Goal: Task Accomplishment & Management: Use online tool/utility

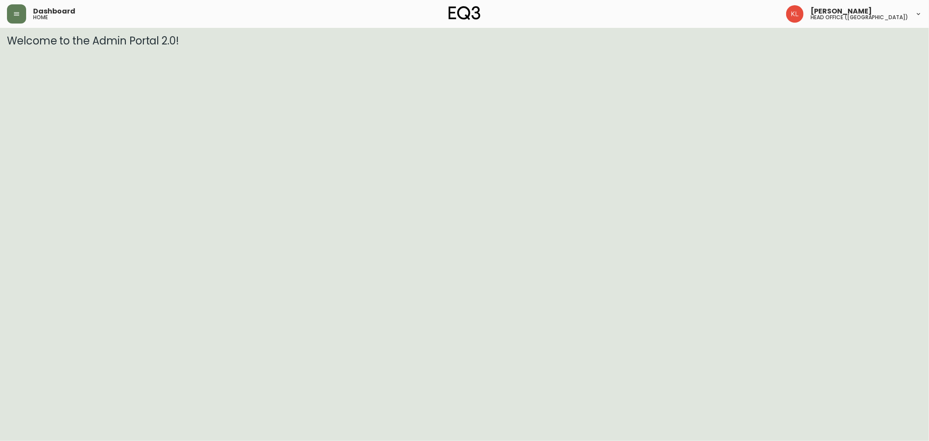
click at [17, 14] on icon "button" at bounding box center [16, 13] width 5 height 3
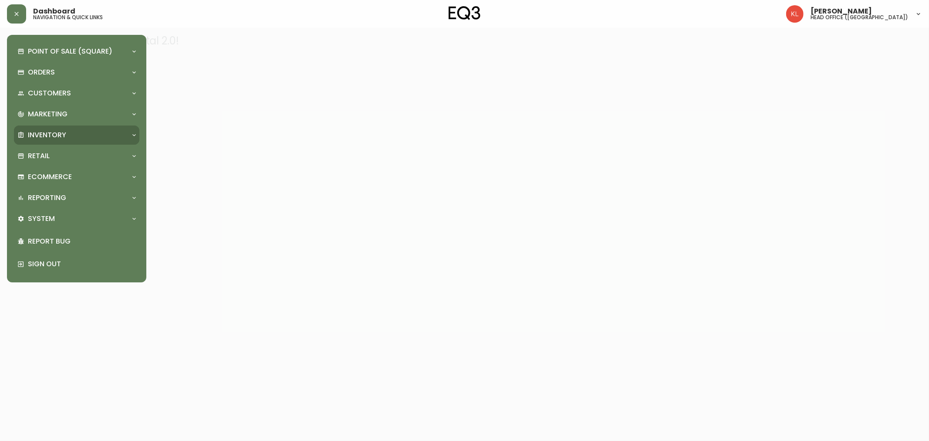
click at [46, 134] on p "Inventory" at bounding box center [47, 135] width 38 height 10
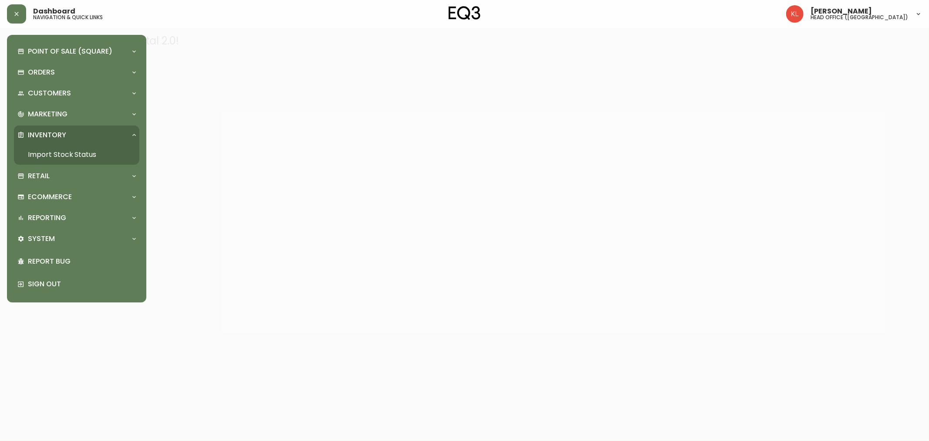
click at [107, 156] on link "Import Stock Status" at bounding box center [76, 155] width 125 height 20
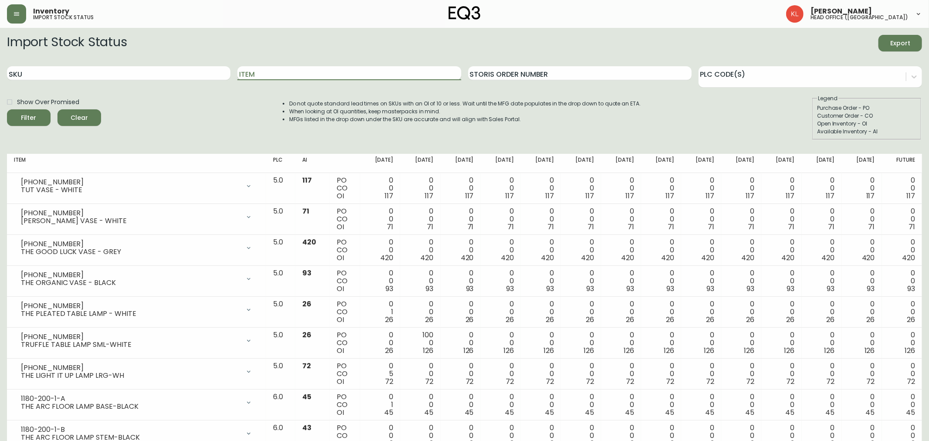
click at [311, 76] on input "Item" at bounding box center [348, 73] width 223 height 14
type input "SAGE"
click at [7, 109] on button "Filter" at bounding box center [29, 117] width 44 height 17
